Goal: Information Seeking & Learning: Learn about a topic

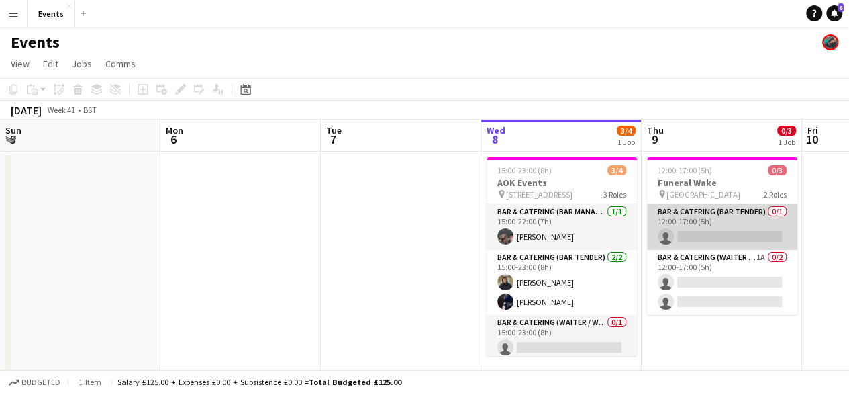
scroll to position [0, 321]
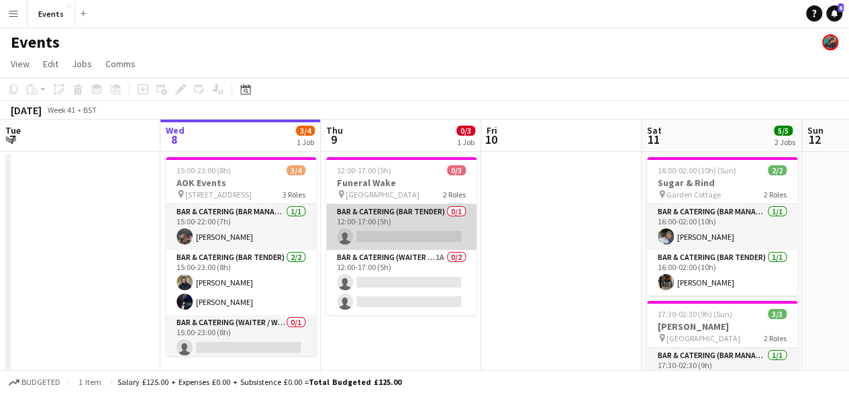
click at [399, 224] on app-card-role "Bar & Catering (Bar Tender) 0/1 12:00-17:00 (5h) single-neutral-actions" at bounding box center [401, 227] width 150 height 46
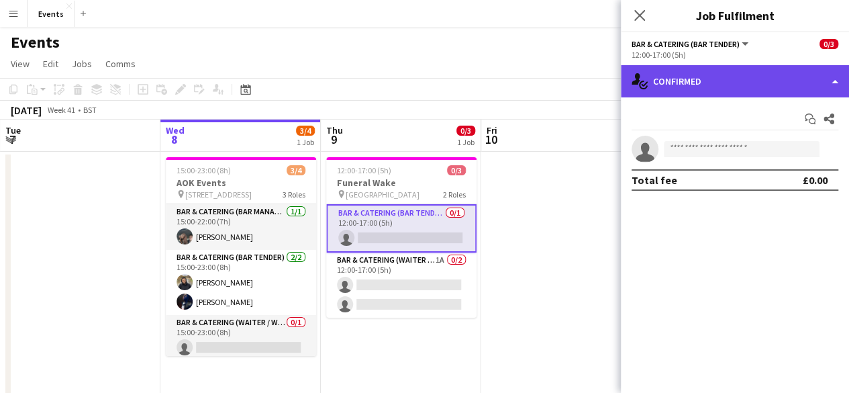
click at [784, 81] on div "single-neutral-actions-check-2 Confirmed" at bounding box center [735, 81] width 228 height 32
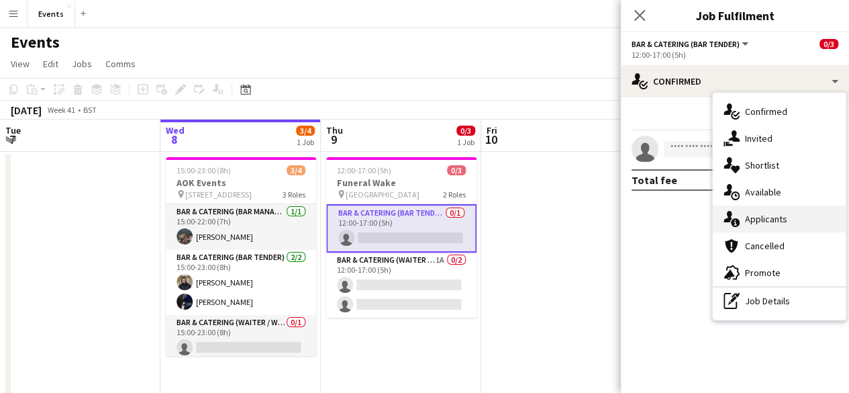
click at [769, 218] on span "Applicants" at bounding box center [766, 219] width 42 height 12
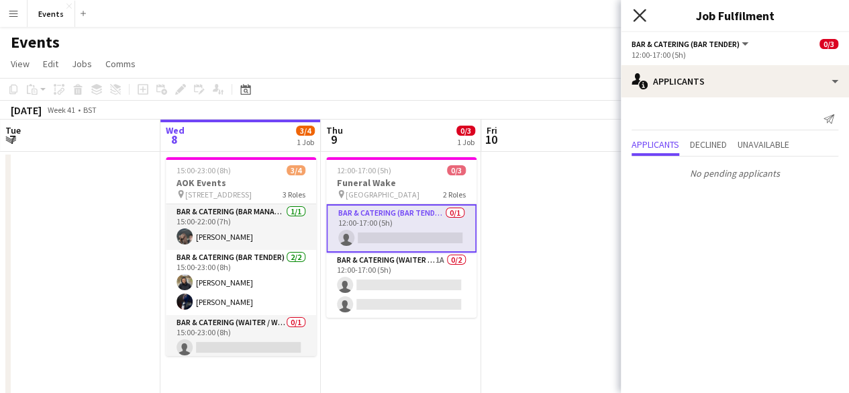
click at [639, 21] on icon "Close pop-in" at bounding box center [639, 15] width 13 height 13
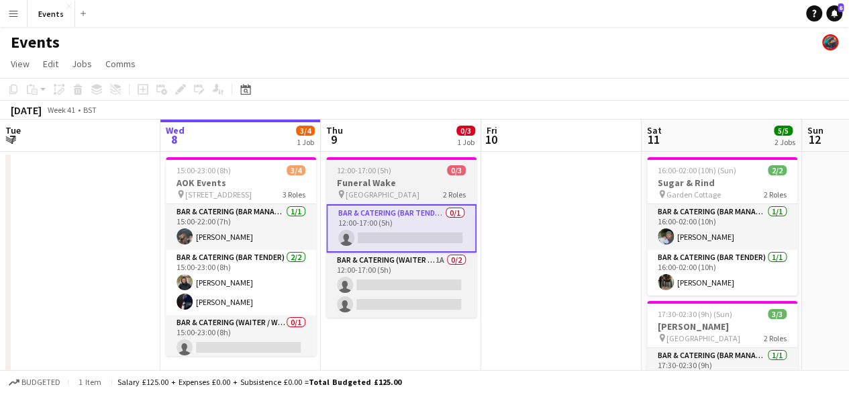
click at [370, 195] on span "[GEOGRAPHIC_DATA]" at bounding box center [383, 194] width 74 height 10
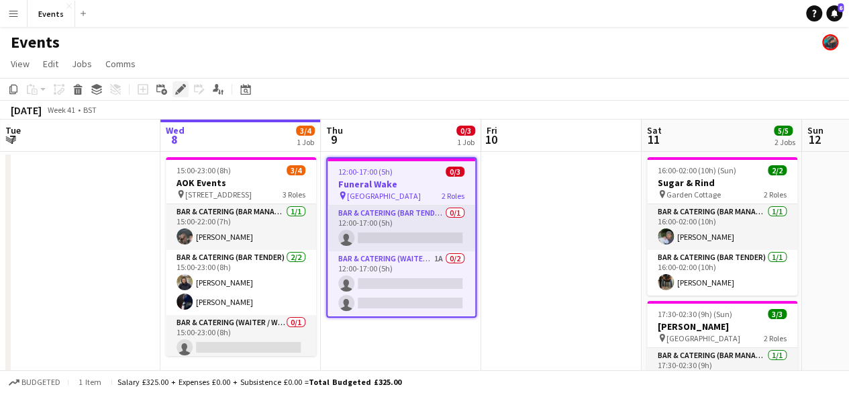
click at [181, 93] on icon "Edit" at bounding box center [180, 89] width 11 height 11
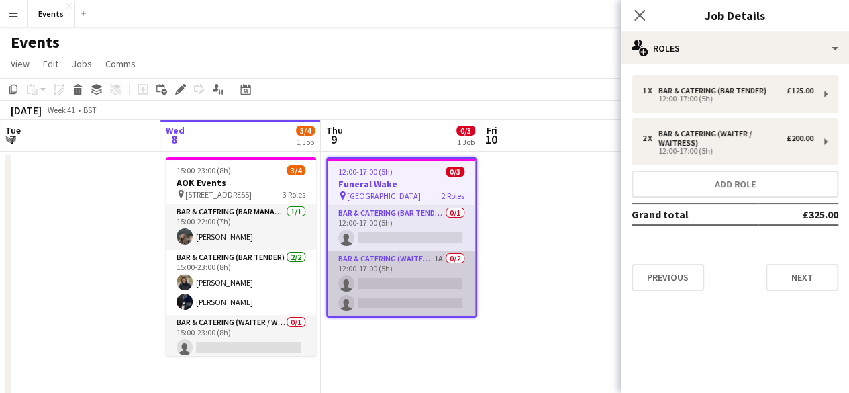
click at [397, 251] on app-card-role "Bar & Catering (Waiter / waitress) 1A 0/2 12:00-17:00 (5h) single-neutral-actio…" at bounding box center [402, 283] width 148 height 65
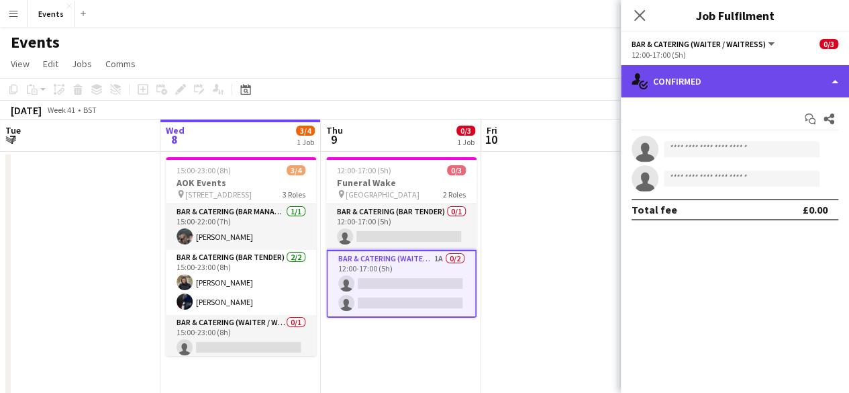
click at [734, 89] on div "single-neutral-actions-check-2 Confirmed" at bounding box center [735, 81] width 228 height 32
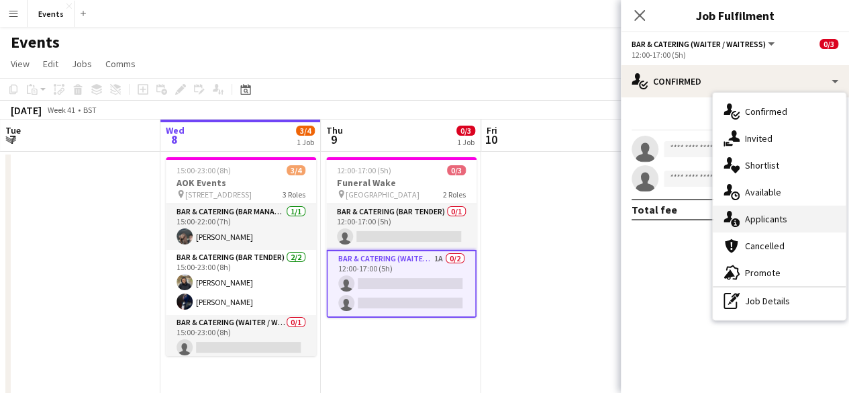
click at [754, 226] on div "single-neutral-actions-information Applicants" at bounding box center [779, 218] width 133 height 27
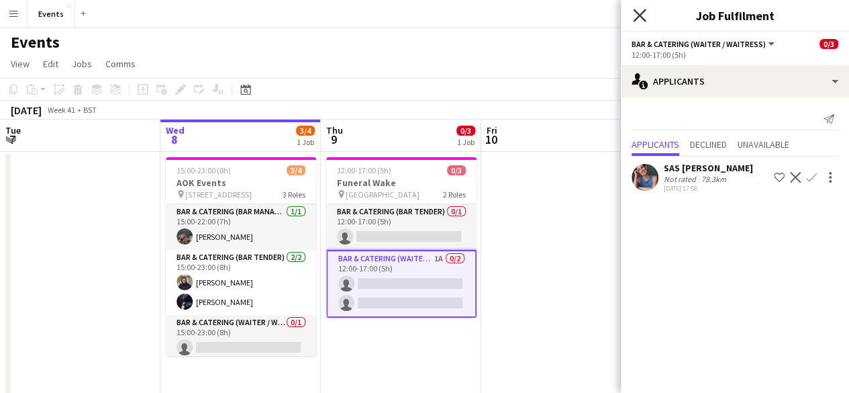
click at [640, 11] on icon "Close pop-in" at bounding box center [639, 15] width 13 height 13
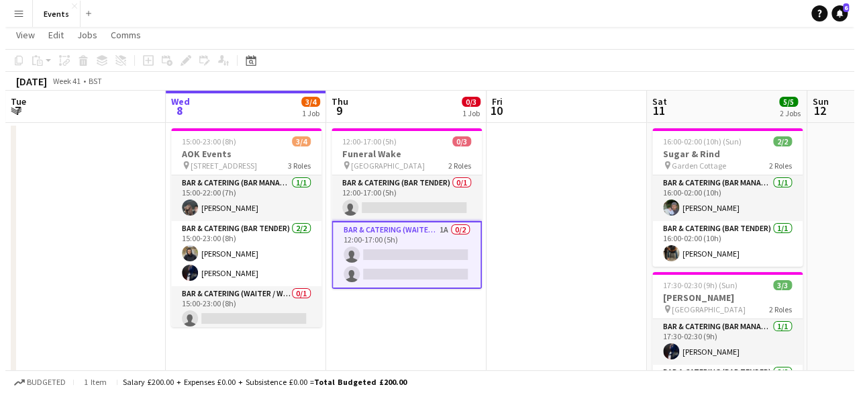
scroll to position [0, 0]
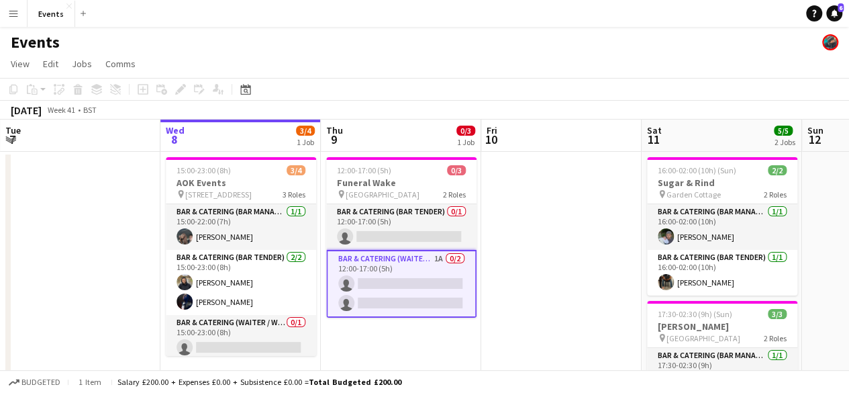
click at [376, 263] on app-card-role "Bar & Catering (Waiter / waitress) 1A 0/2 12:00-17:00 (5h) single-neutral-actio…" at bounding box center [401, 284] width 150 height 68
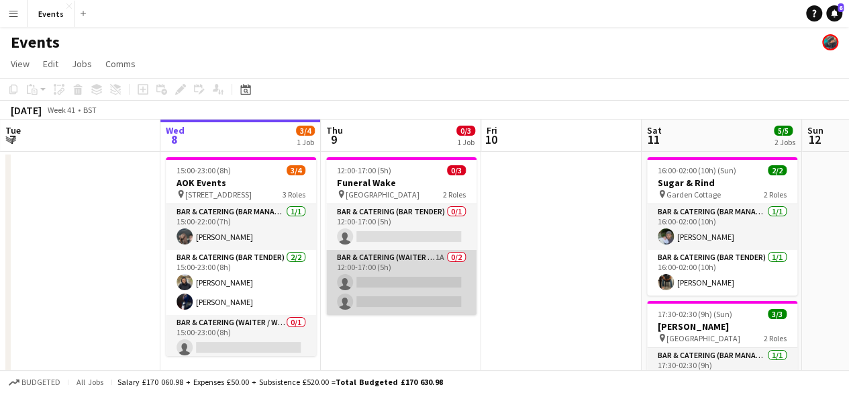
click at [376, 263] on app-card-role "Bar & Catering (Waiter / waitress) 1A 0/2 12:00-17:00 (5h) single-neutral-actio…" at bounding box center [401, 282] width 150 height 65
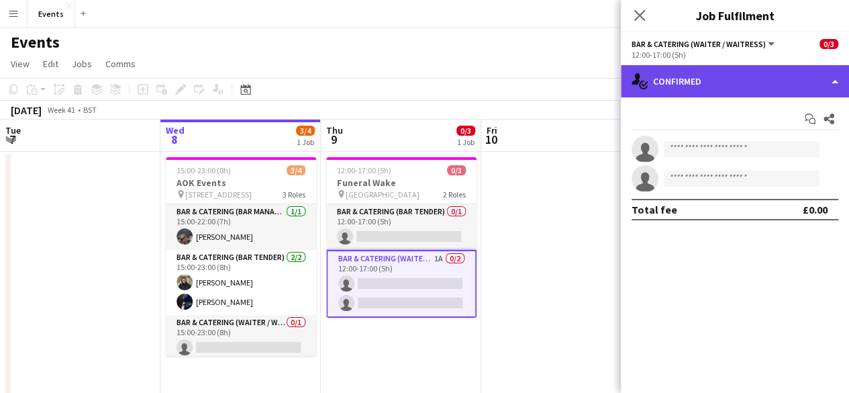
click at [722, 77] on div "single-neutral-actions-check-2 Confirmed" at bounding box center [735, 81] width 228 height 32
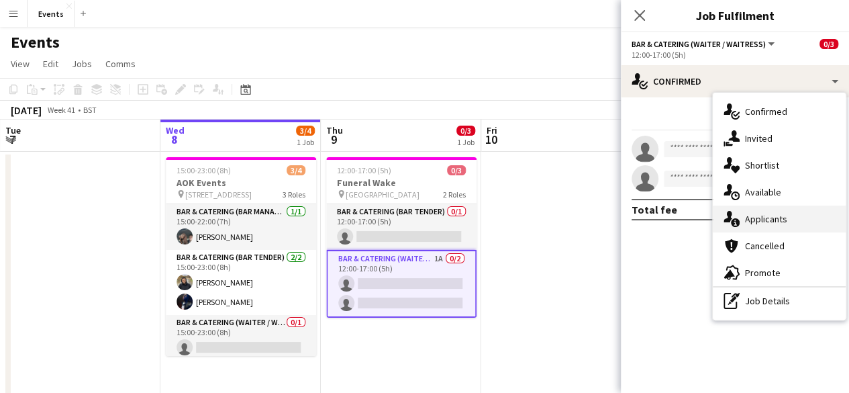
click at [745, 213] on span "Applicants" at bounding box center [766, 219] width 42 height 12
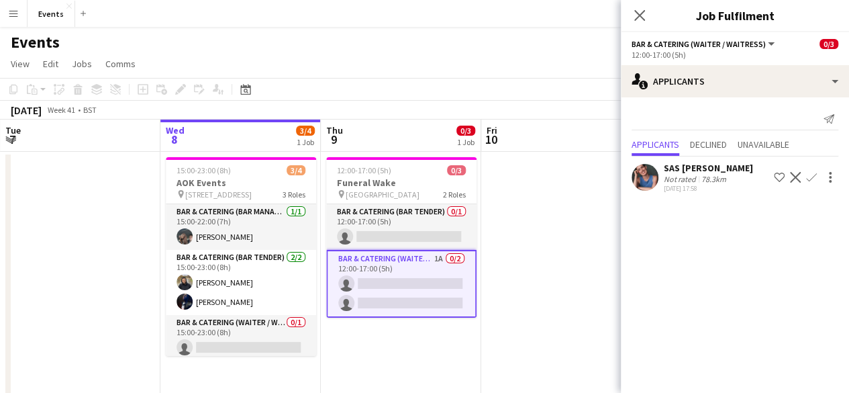
click at [651, 17] on div "Close pop-in" at bounding box center [640, 15] width 38 height 31
click at [648, 17] on div "Close pop-in" at bounding box center [640, 15] width 38 height 31
click at [646, 18] on app-icon "Close pop-in" at bounding box center [639, 15] width 19 height 19
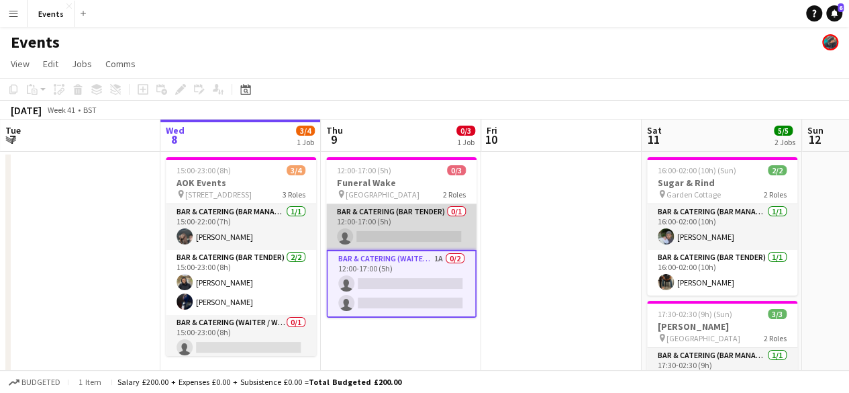
click at [420, 214] on app-card-role "Bar & Catering (Bar Tender) 0/1 12:00-17:00 (5h) single-neutral-actions" at bounding box center [401, 227] width 150 height 46
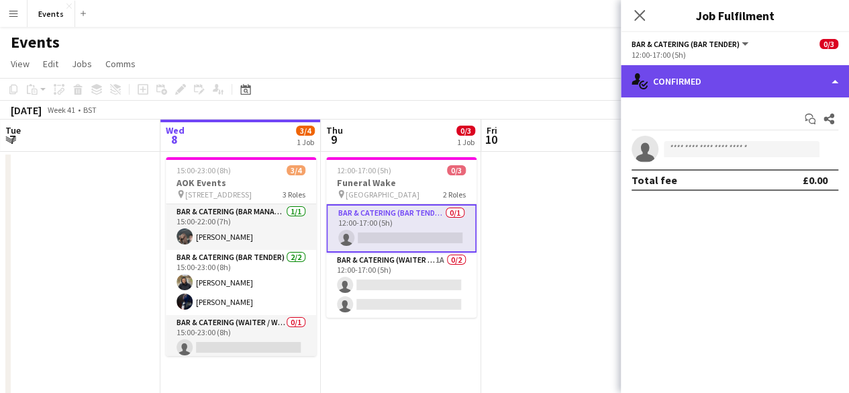
click at [694, 85] on div "single-neutral-actions-check-2 Confirmed" at bounding box center [735, 81] width 228 height 32
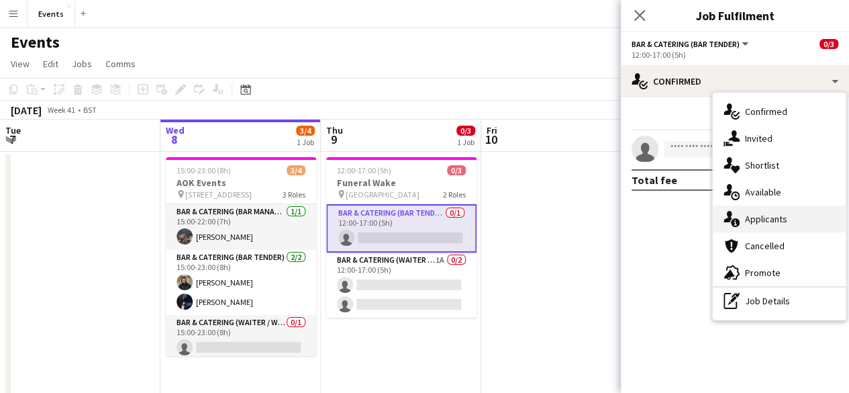
click at [735, 215] on icon "single-neutral-actions-information" at bounding box center [732, 219] width 16 height 16
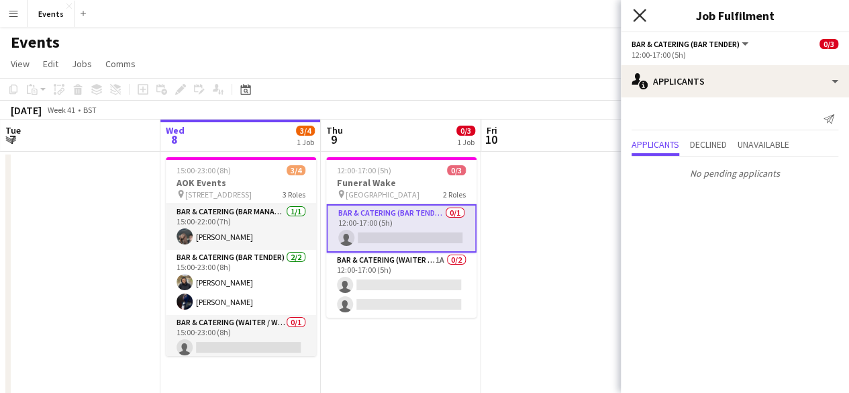
click at [644, 17] on icon "Close pop-in" at bounding box center [639, 15] width 13 height 13
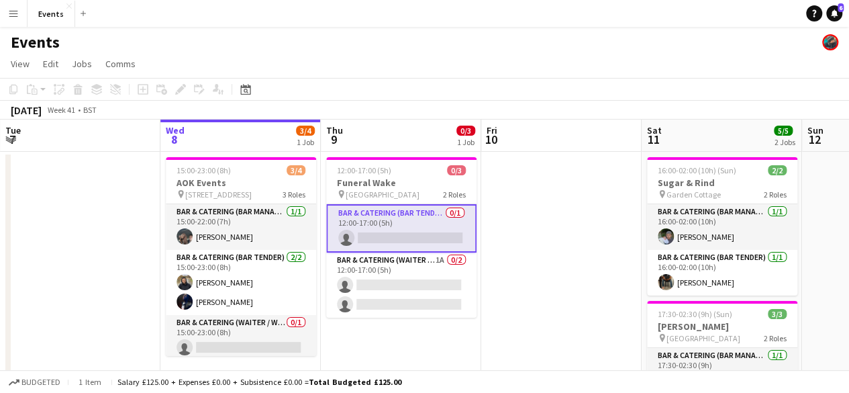
click at [364, 81] on app-toolbar "Copy Paste Paste Ctrl+V Paste with crew Ctrl+Shift+V Paste linked Job [GEOGRAPH…" at bounding box center [424, 89] width 849 height 23
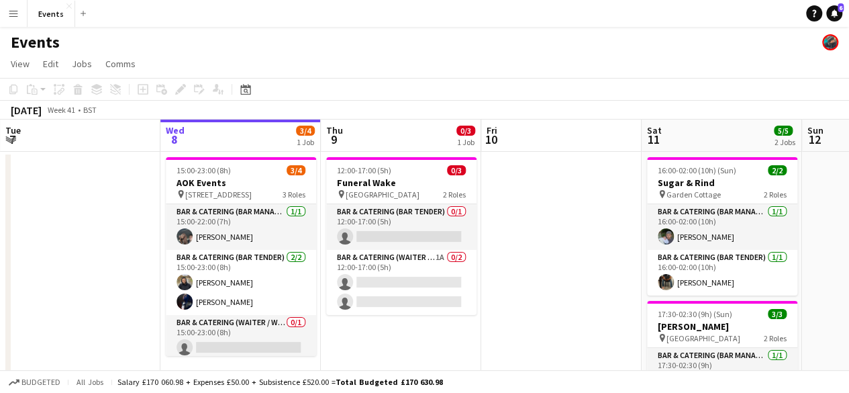
click at [3, 4] on button "Menu" at bounding box center [13, 13] width 27 height 27
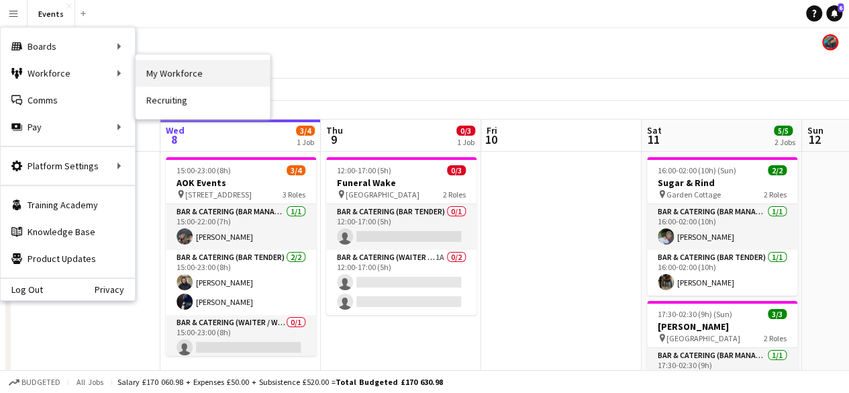
click at [205, 84] on link "My Workforce" at bounding box center [203, 73] width 134 height 27
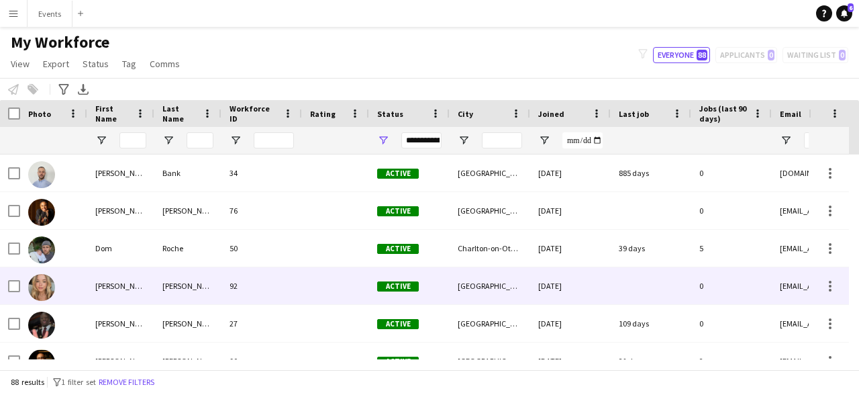
click at [40, 283] on img at bounding box center [41, 287] width 27 height 27
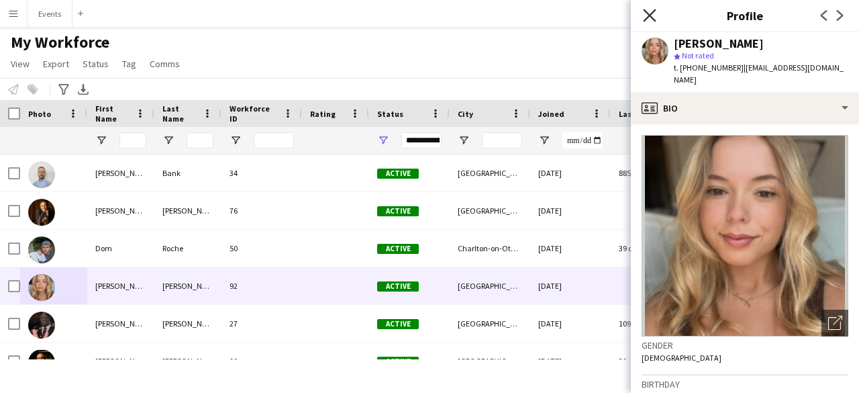
click at [651, 15] on icon at bounding box center [649, 15] width 13 height 13
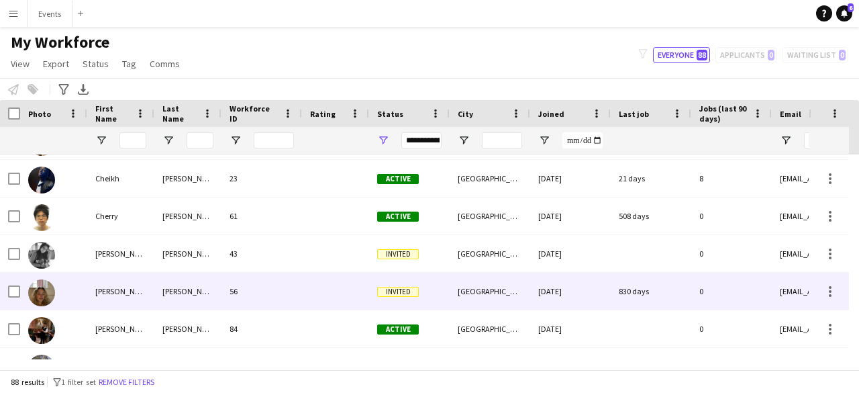
click at [47, 294] on img at bounding box center [41, 292] width 27 height 27
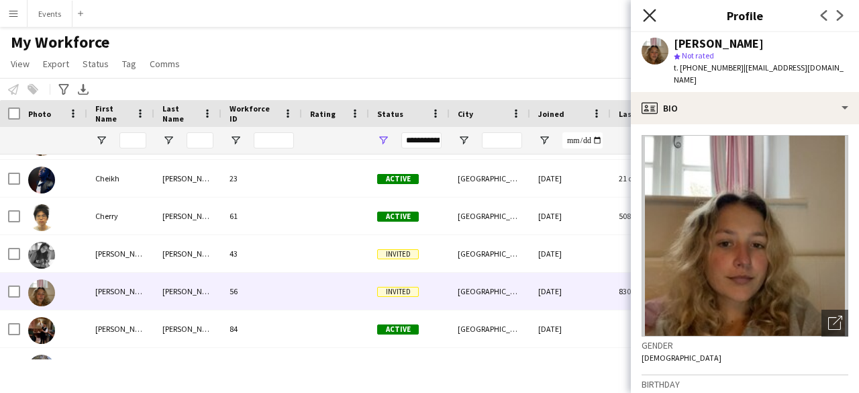
click at [646, 15] on icon "Close pop-in" at bounding box center [649, 15] width 13 height 13
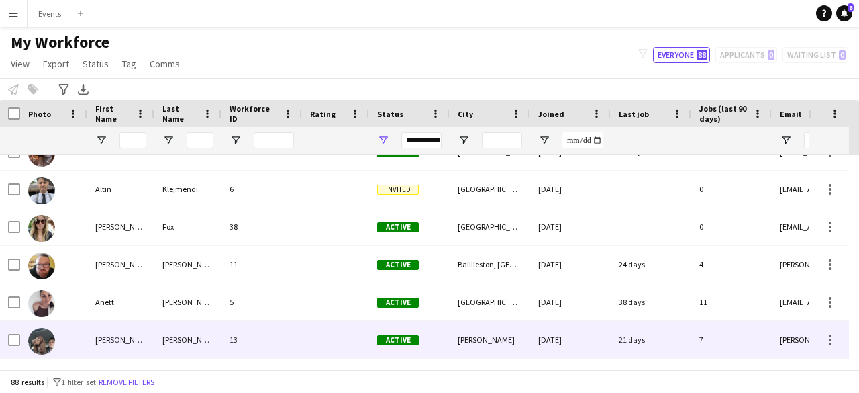
click at [44, 345] on img at bounding box center [41, 341] width 27 height 27
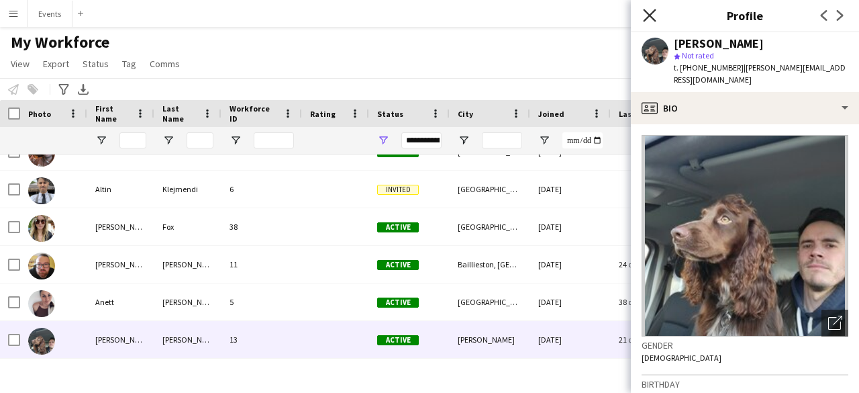
click at [644, 15] on icon "Close pop-in" at bounding box center [649, 15] width 13 height 13
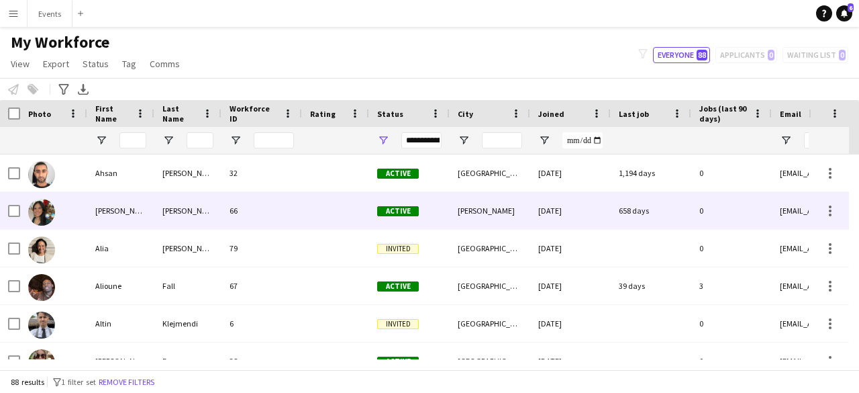
click at [46, 219] on img at bounding box center [41, 212] width 27 height 27
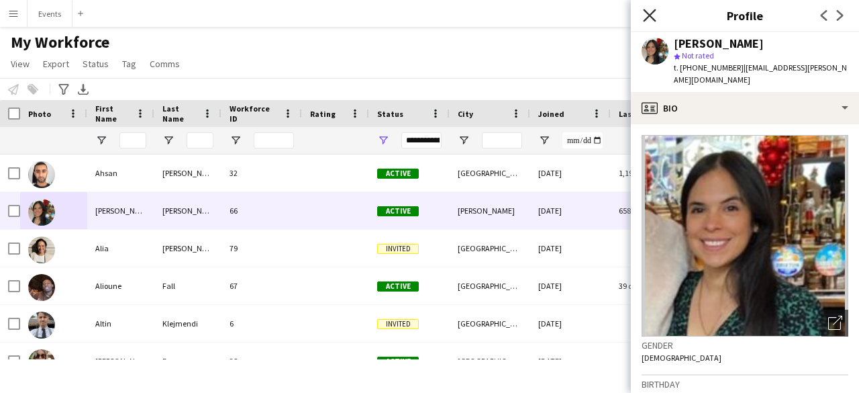
click at [648, 11] on icon "Close pop-in" at bounding box center [649, 15] width 13 height 13
